Goal: Information Seeking & Learning: Learn about a topic

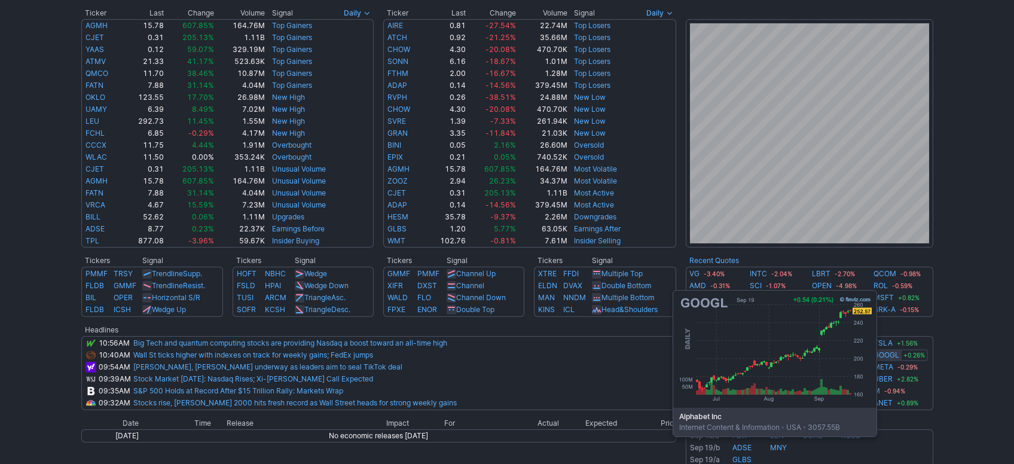
scroll to position [120, 0]
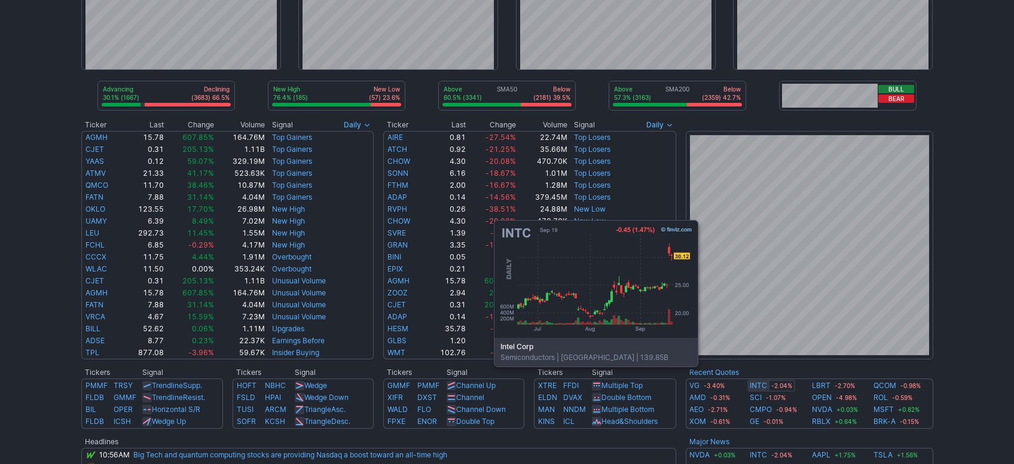
click at [750, 384] on link "INTC" at bounding box center [758, 386] width 17 height 12
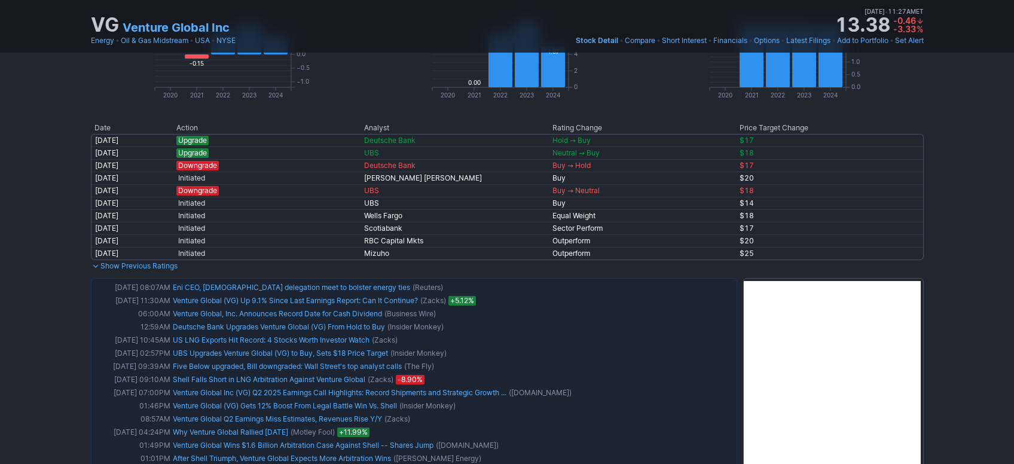
drag, startPoint x: 962, startPoint y: 181, endPoint x: 953, endPoint y: 195, distance: 17.4
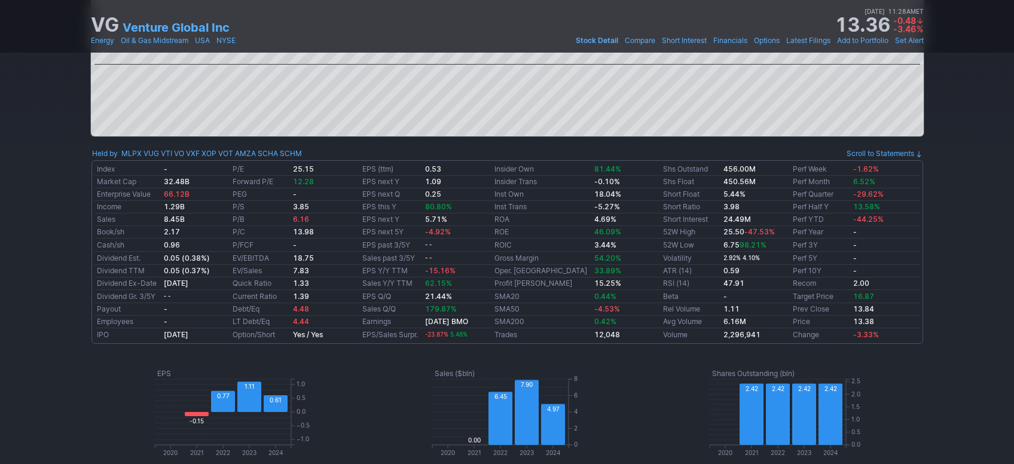
scroll to position [412, 0]
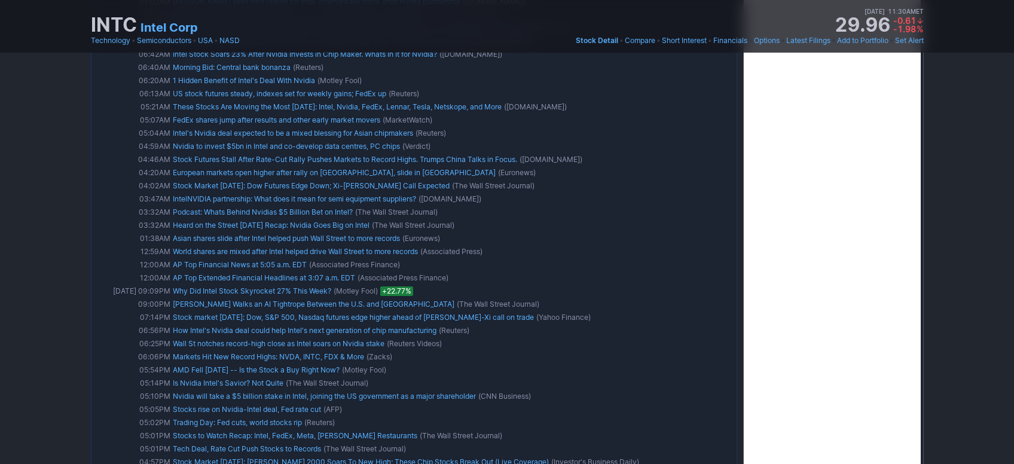
scroll to position [1571, 0]
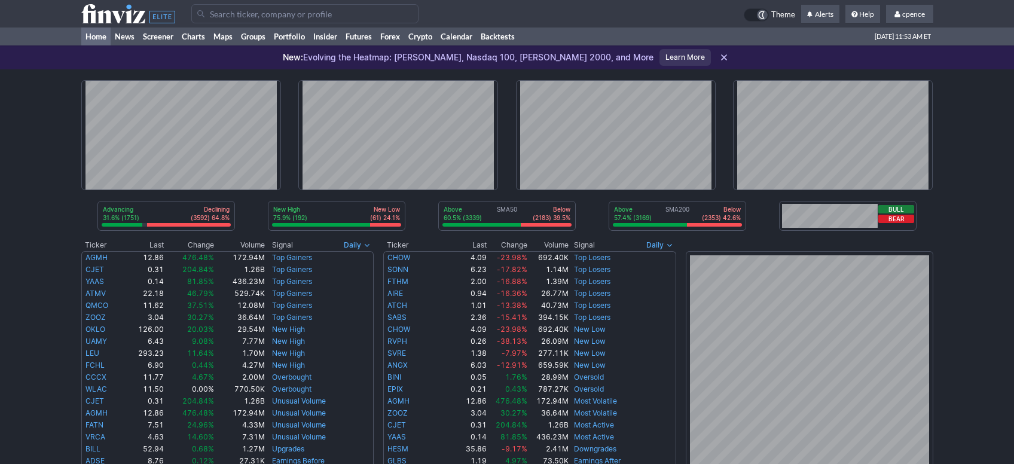
click at [276, 14] on input "Search" at bounding box center [304, 13] width 227 height 19
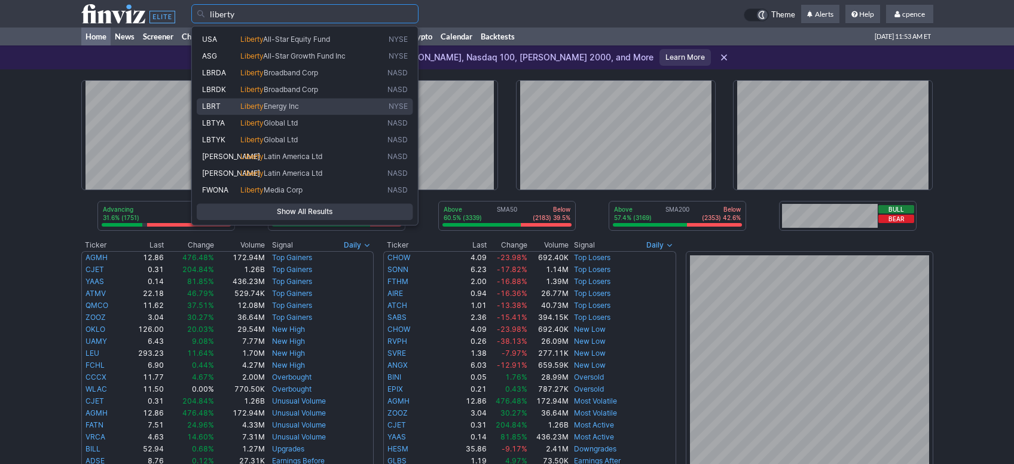
click at [294, 109] on span "Energy Inc" at bounding box center [281, 106] width 35 height 9
type input "LBRT"
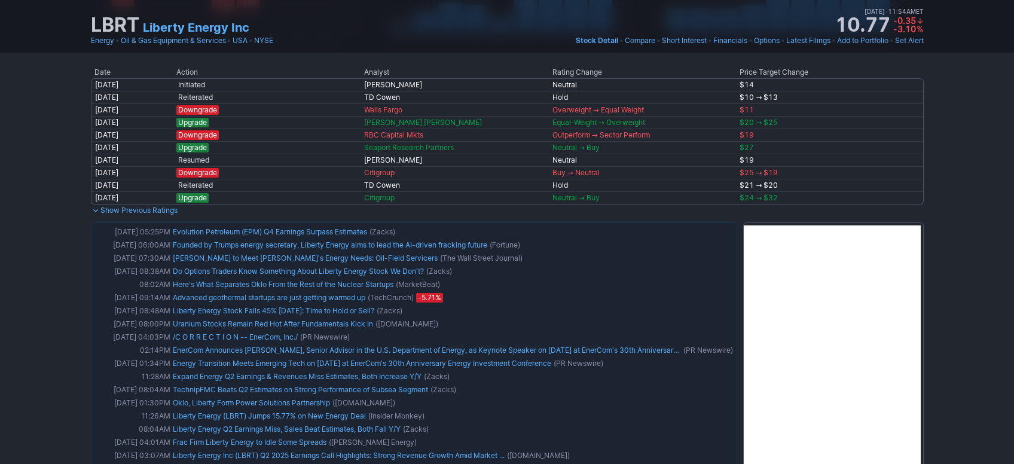
scroll to position [955, 0]
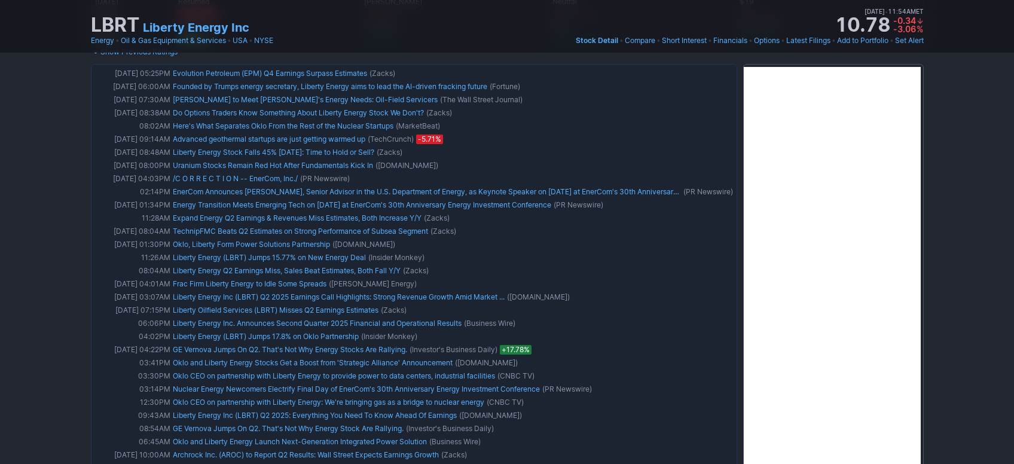
drag, startPoint x: 947, startPoint y: 207, endPoint x: 953, endPoint y: 225, distance: 18.7
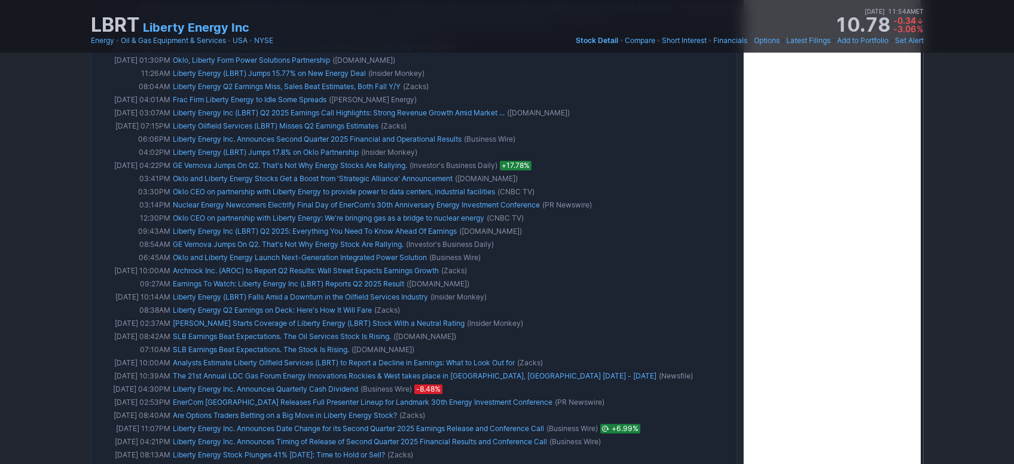
scroll to position [1307, 0]
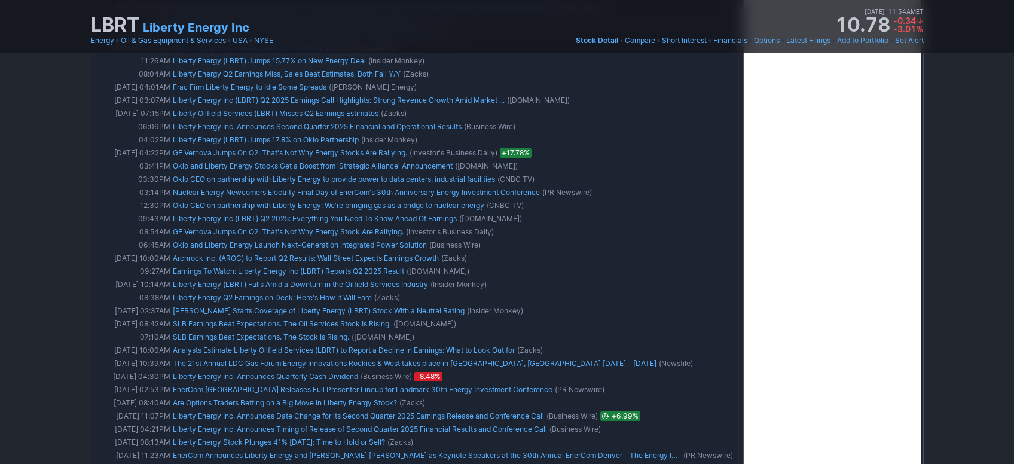
drag, startPoint x: 958, startPoint y: 127, endPoint x: 970, endPoint y: 114, distance: 18.2
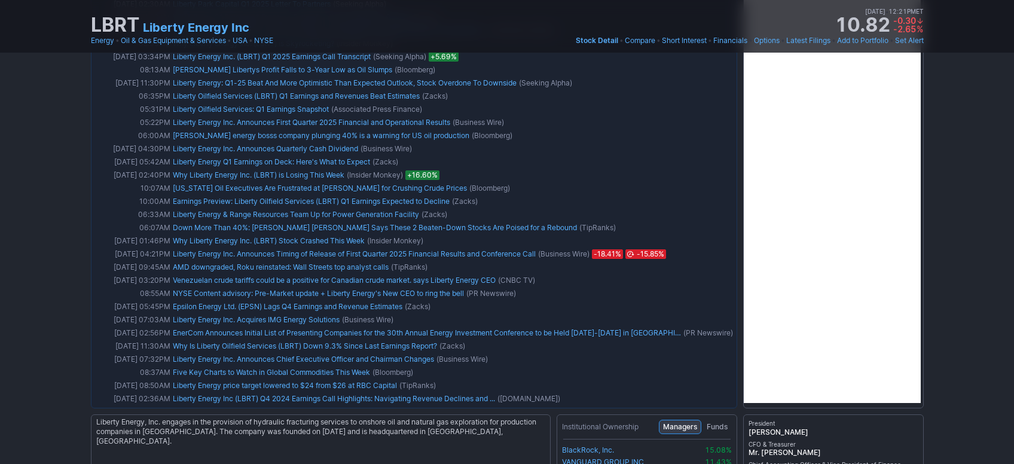
scroll to position [0, 0]
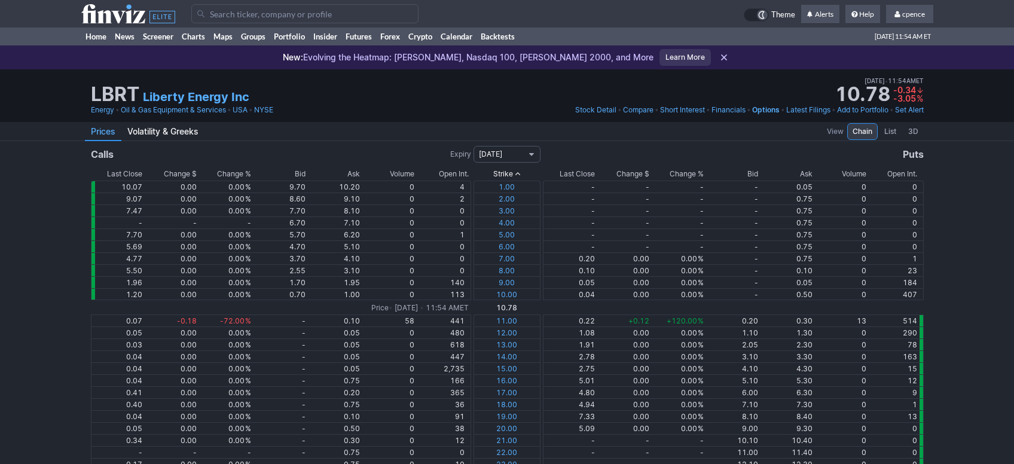
click at [510, 152] on span "09/19/2025" at bounding box center [501, 154] width 45 height 12
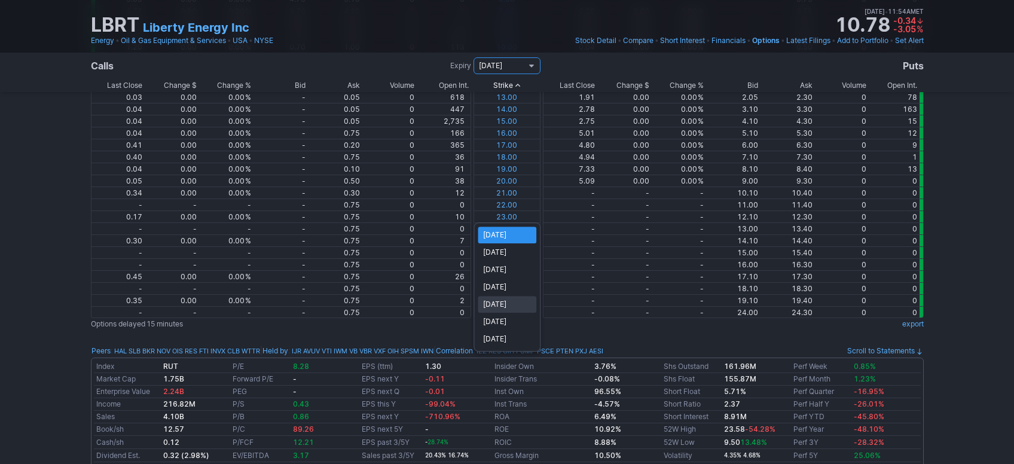
scroll to position [50, 0]
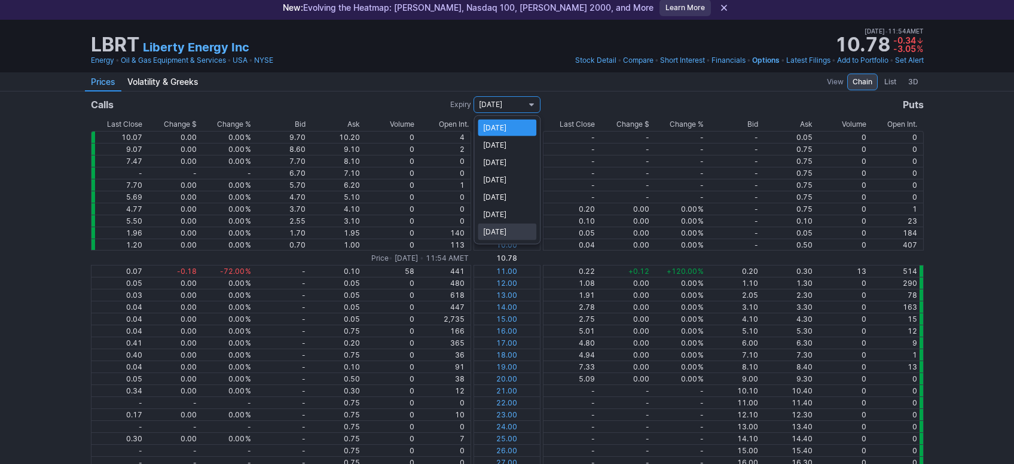
click at [511, 232] on span "01/21/2028" at bounding box center [507, 232] width 48 height 12
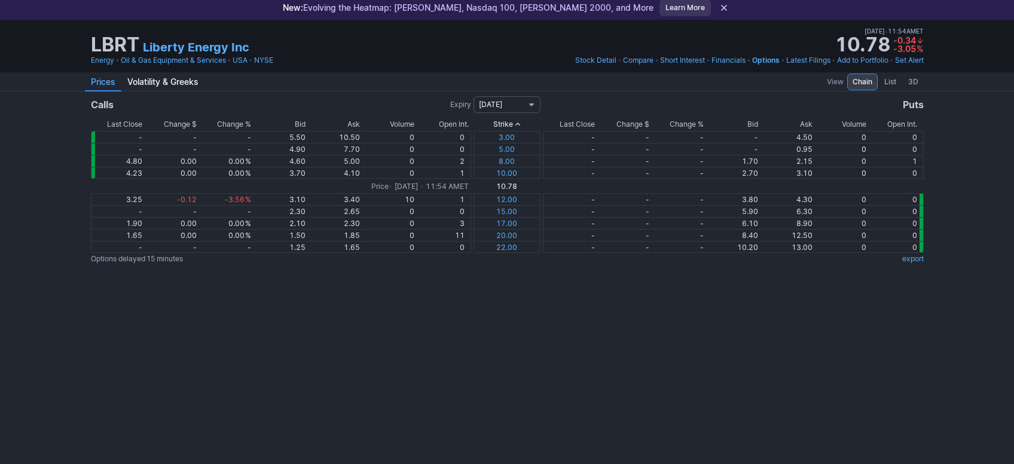
click at [512, 99] on span "01/21/2028" at bounding box center [501, 105] width 45 height 12
click at [550, 282] on div at bounding box center [507, 232] width 1014 height 464
click at [484, 96] on button "01/21/2028" at bounding box center [506, 104] width 67 height 17
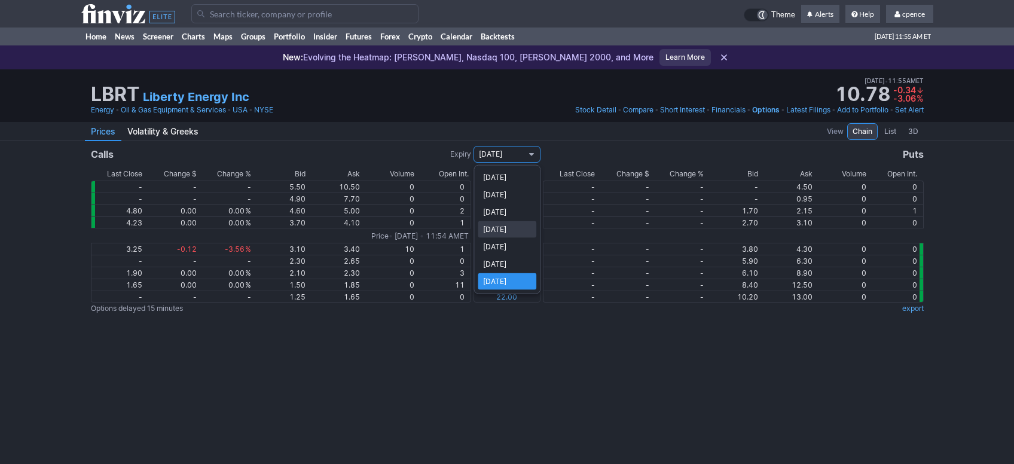
click at [513, 242] on span "03/20/2026" at bounding box center [507, 247] width 48 height 12
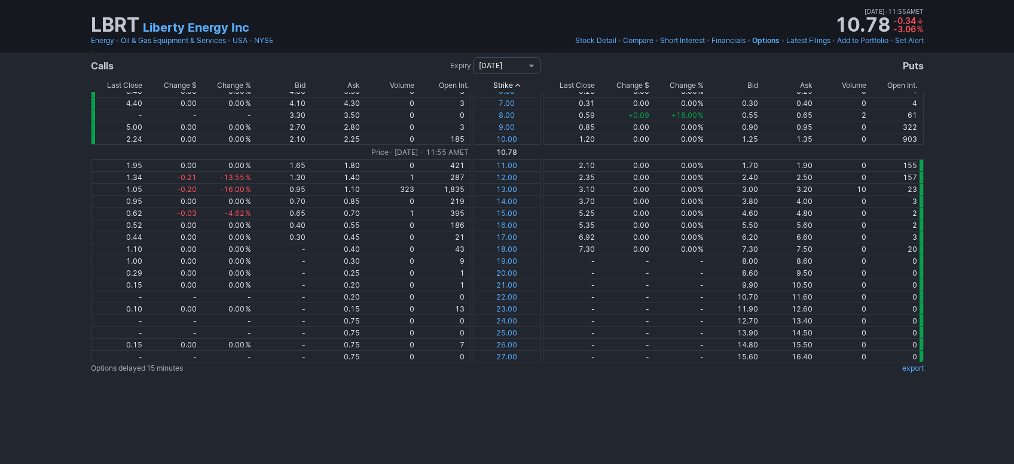
drag, startPoint x: 392, startPoint y: 124, endPoint x: 405, endPoint y: 142, distance: 22.2
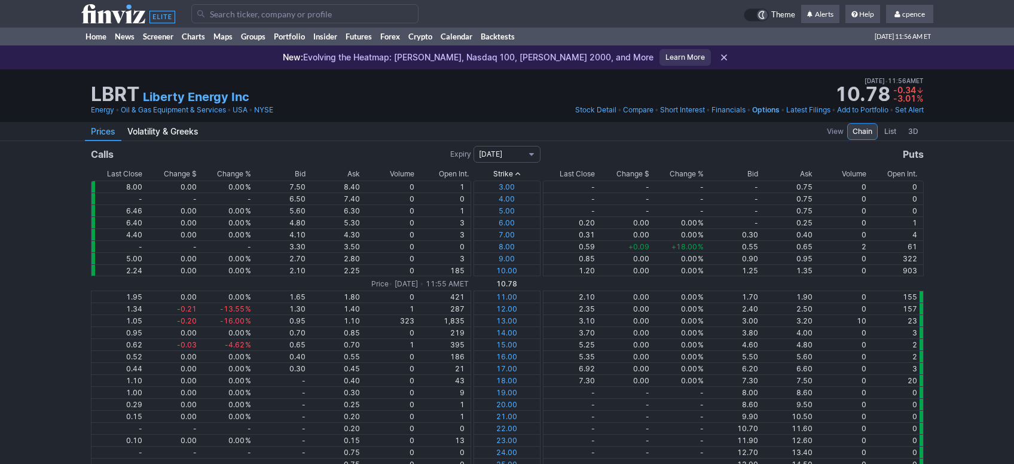
click at [500, 145] on div "Calls Expiry 03/20/2026 Puts" at bounding box center [507, 154] width 1014 height 26
click at [513, 149] on span "03/20/2026" at bounding box center [501, 154] width 45 height 12
click at [446, 98] on div at bounding box center [507, 232] width 1014 height 464
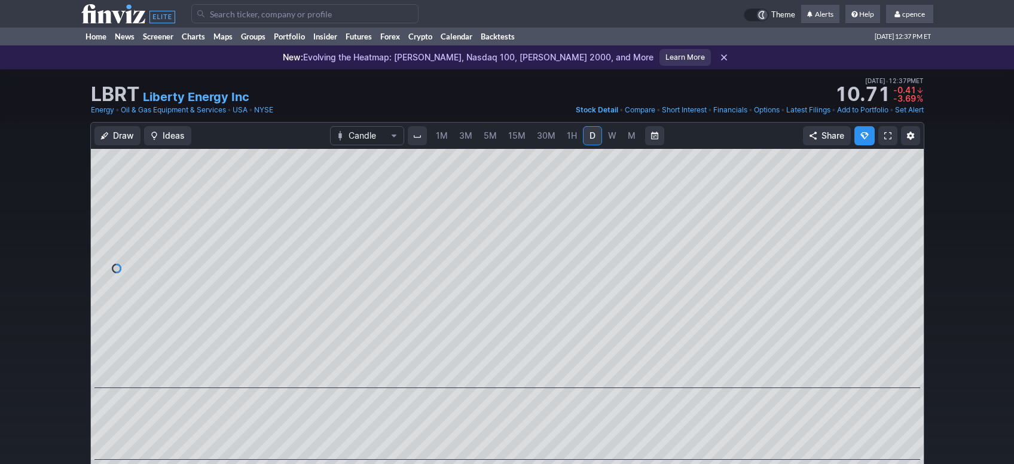
click at [99, 5] on icon at bounding box center [128, 13] width 94 height 19
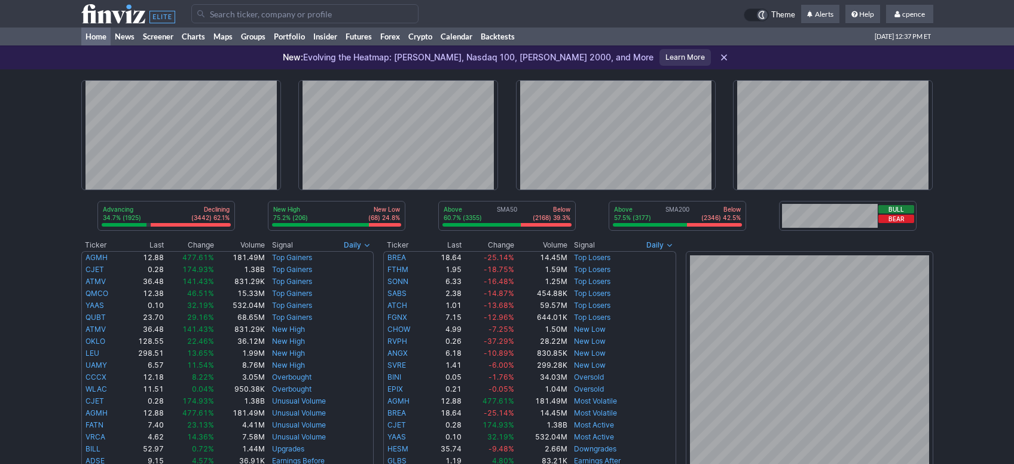
scroll to position [401, 0]
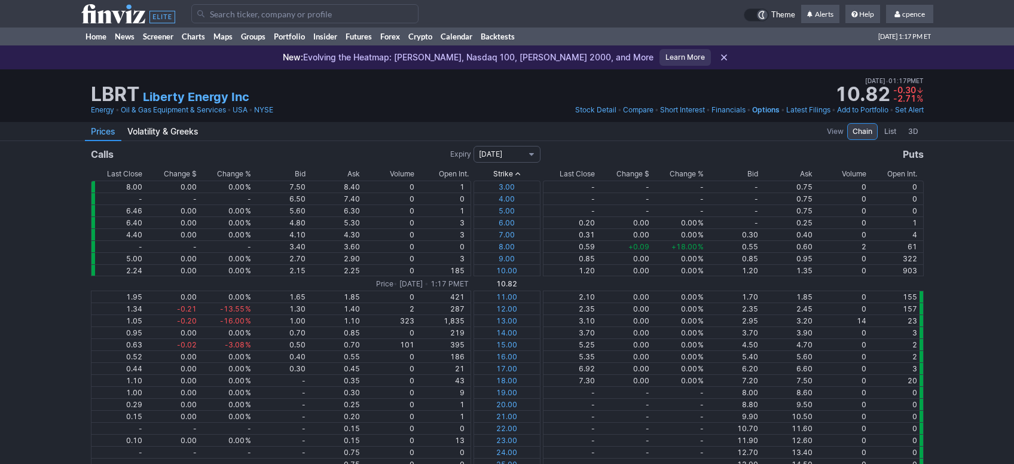
click at [137, 20] on use at bounding box center [128, 13] width 94 height 19
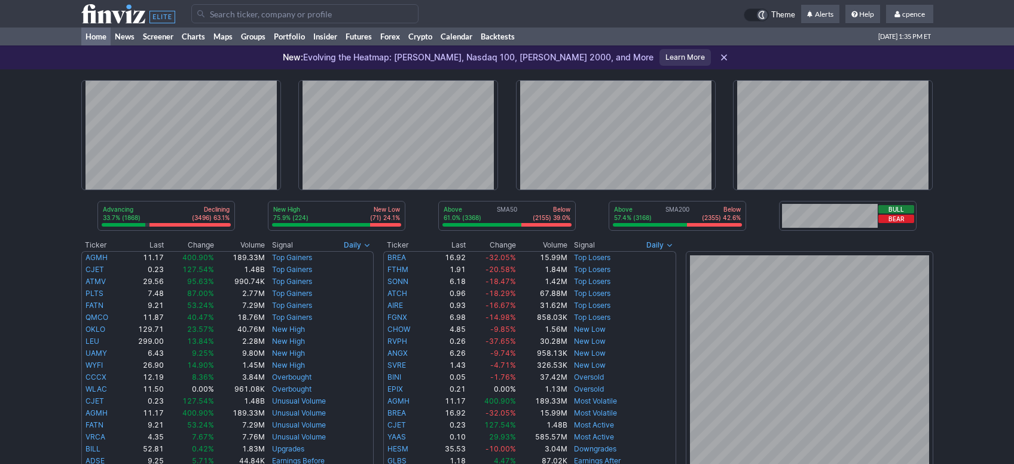
scroll to position [401, 0]
